Goal: Information Seeking & Learning: Understand process/instructions

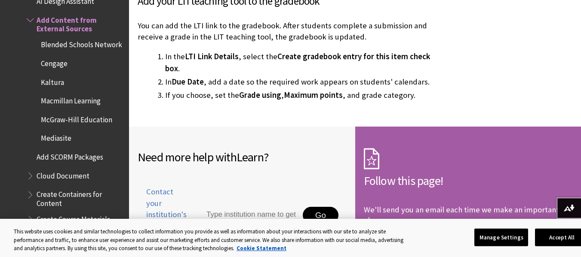
scroll to position [2578, 0]
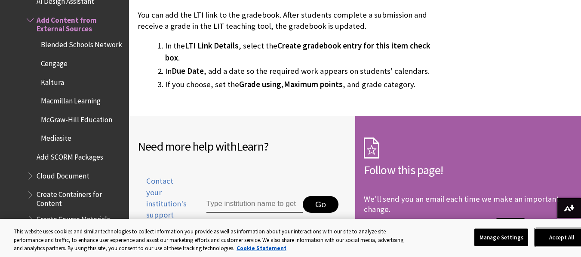
click at [556, 237] on button "Accept All" at bounding box center [562, 238] width 54 height 18
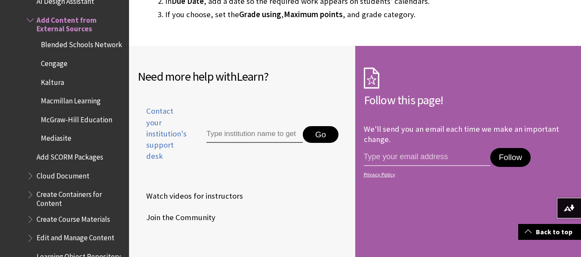
scroll to position [2659, 0]
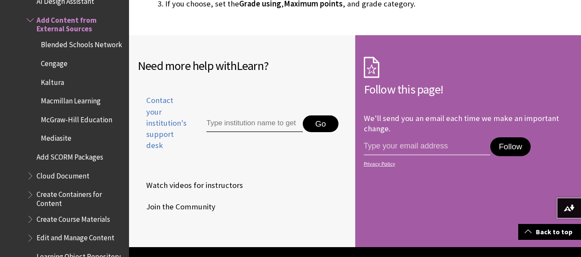
click at [85, 224] on span "Create Course Materials" at bounding box center [74, 218] width 74 height 12
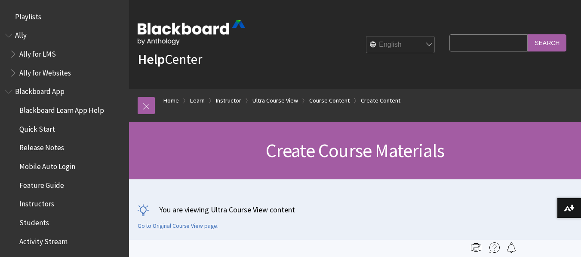
scroll to position [1414, 0]
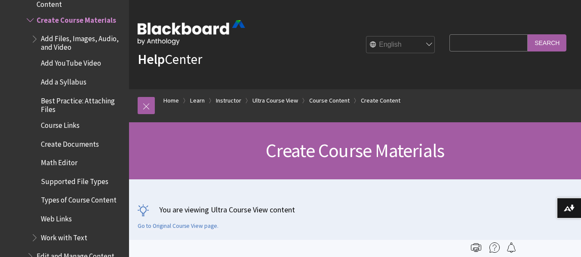
click at [85, 227] on span "Web Links" at bounding box center [77, 219] width 93 height 15
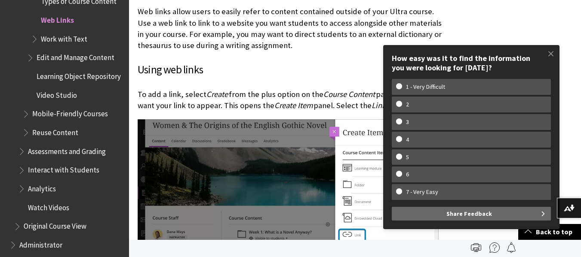
scroll to position [311, 0]
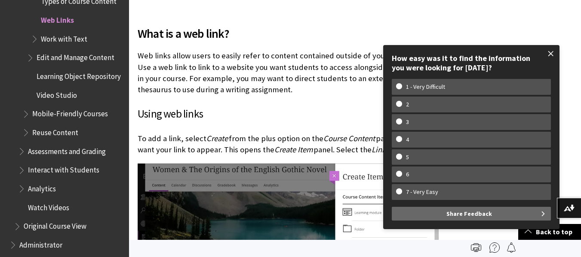
click at [549, 52] on span at bounding box center [551, 54] width 18 height 18
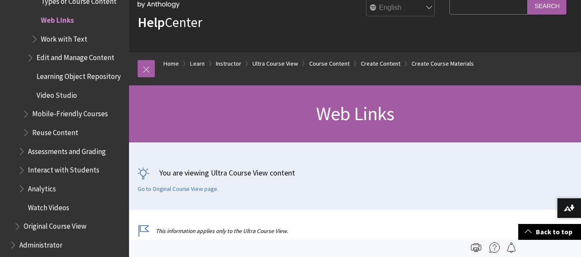
scroll to position [0, 0]
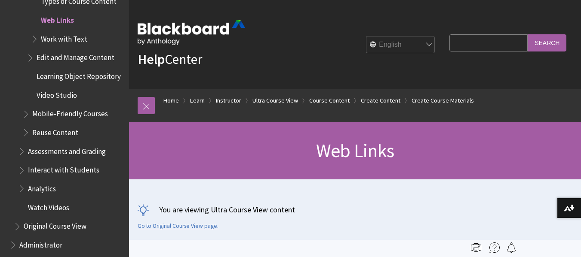
click at [502, 45] on input "Search Query" at bounding box center [488, 42] width 78 height 17
type input "poll"
click at [527, 34] on input "Search" at bounding box center [546, 42] width 39 height 17
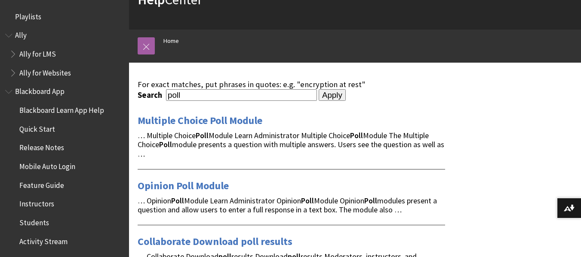
scroll to position [51, 0]
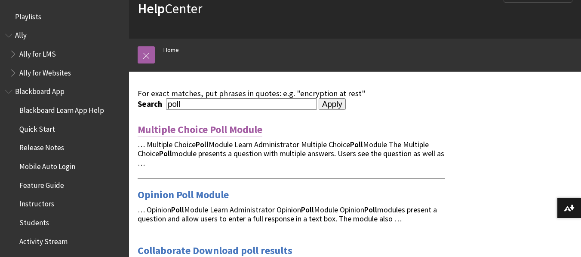
click at [243, 131] on link "Multiple Choice Poll Module" at bounding box center [200, 130] width 125 height 14
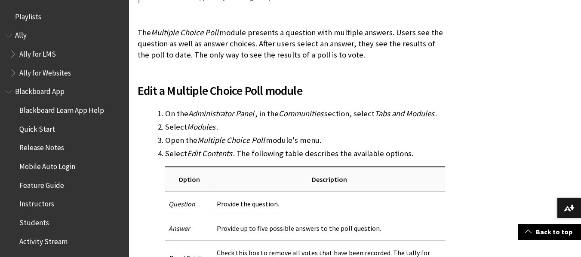
scroll to position [214, 0]
